Goal: Subscribe to service/newsletter

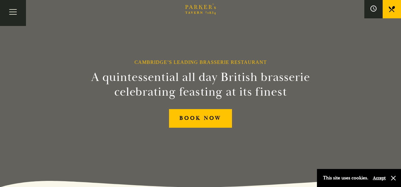
click at [395, 177] on button "button" at bounding box center [393, 178] width 6 height 6
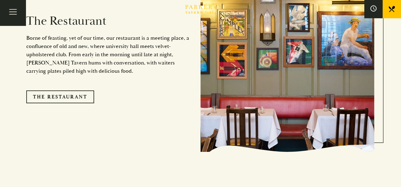
scroll to position [521, 0]
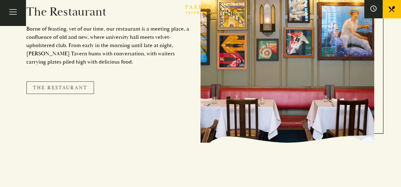
click at [74, 81] on link "The Restaurant" at bounding box center [60, 87] width 68 height 13
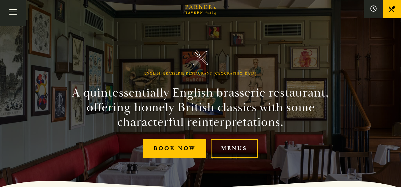
click at [234, 148] on link "Menus" at bounding box center [234, 148] width 47 height 19
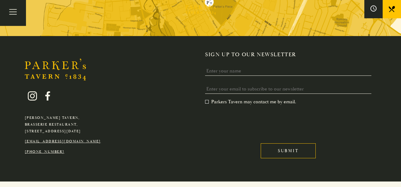
scroll to position [1167, 0]
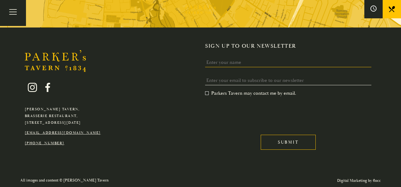
click at [217, 62] on input "Name" at bounding box center [288, 62] width 166 height 9
type input "[PERSON_NAME]"
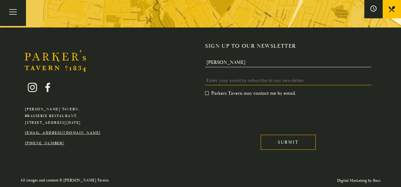
click at [224, 78] on input "Email *" at bounding box center [288, 80] width 166 height 9
type input "[EMAIL_ADDRESS][DOMAIN_NAME]"
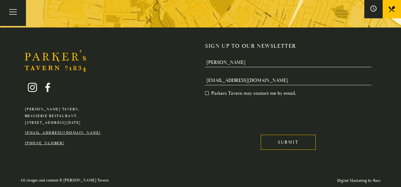
drag, startPoint x: 207, startPoint y: 93, endPoint x: 205, endPoint y: 97, distance: 4.9
click at [207, 93] on label "Parkers Tavern may contact me by email. *" at bounding box center [250, 93] width 91 height 6
click at [206, 91] on label "Parkers Tavern may contact me by email. *" at bounding box center [250, 93] width 91 height 6
click at [206, 94] on input "Parkers Tavern may contact me by email. *" at bounding box center [206, 94] width 0 height 0
click at [206, 91] on label "Parkers Tavern may contact me by email. *" at bounding box center [250, 93] width 91 height 6
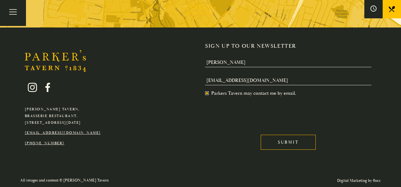
click at [206, 94] on input "Parkers Tavern may contact me by email. *" at bounding box center [206, 94] width 0 height 0
click at [209, 92] on label "Parkers Tavern may contact me by email. *" at bounding box center [250, 93] width 91 height 6
click at [206, 94] on input "Parkers Tavern may contact me by email. *" at bounding box center [206, 94] width 0 height 0
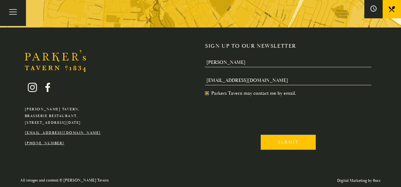
click at [277, 143] on input "Submit" at bounding box center [287, 142] width 55 height 15
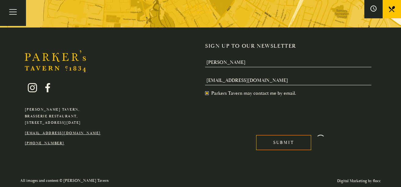
scroll to position [1152, 0]
